Goal: Find specific page/section: Find specific page/section

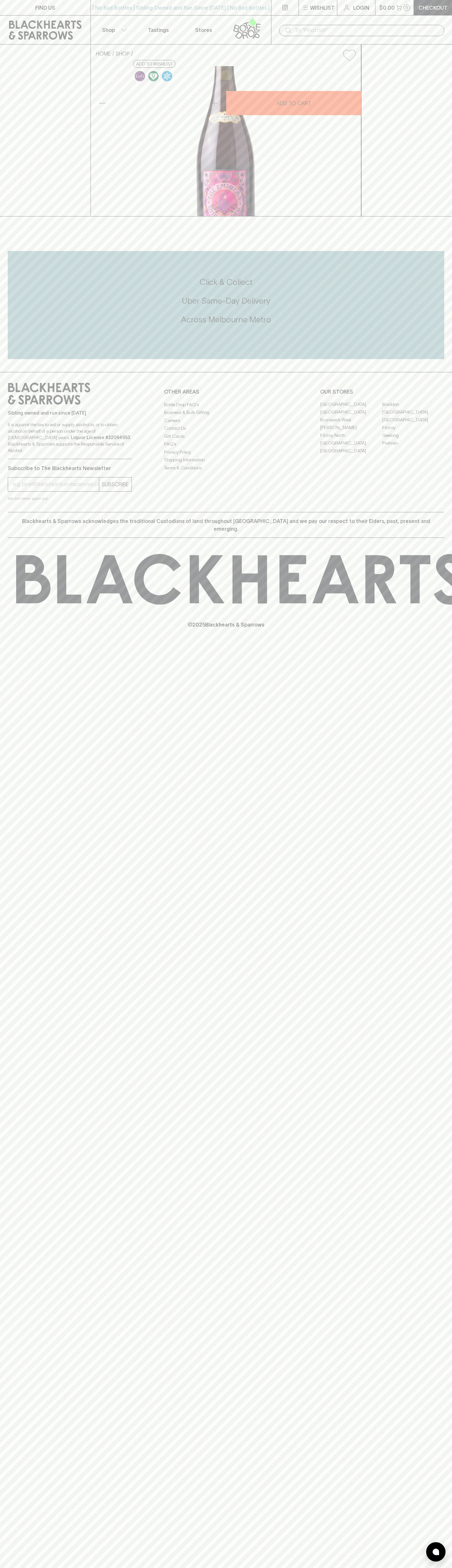
click at [208, 18] on link "Stores" at bounding box center [203, 29] width 45 height 29
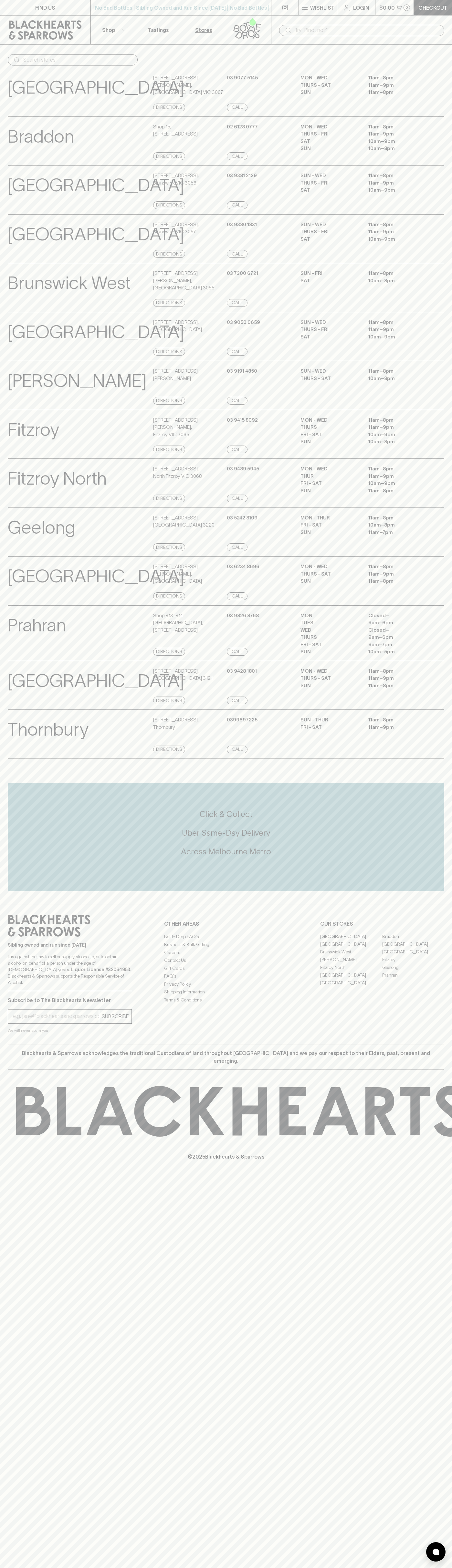
click at [429, 762] on main "​ [GEOGRAPHIC_DATA] View Store Details [STREET_ADDRESS][PERSON_NAME] Directions…" at bounding box center [226, 403] width 452 height 718
click at [207, 1567] on html "FIND US | No Bad Bottles | Sibling Owned and Run Since [DATE] | No Bad Bottles …" at bounding box center [226, 784] width 452 height 1568
click at [15, 838] on h5 "Uber Same-Day Delivery" at bounding box center [226, 833] width 436 height 10
